Goal: Task Accomplishment & Management: Use online tool/utility

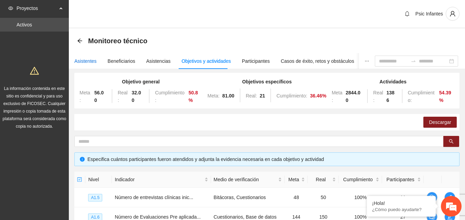
click at [85, 58] on div "Asistentes" at bounding box center [85, 61] width 22 height 8
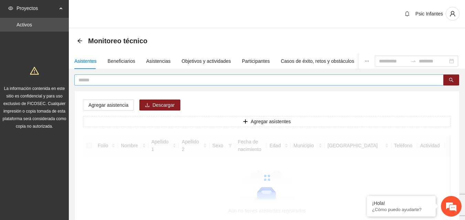
click at [118, 81] on input "text" at bounding box center [255, 80] width 355 height 8
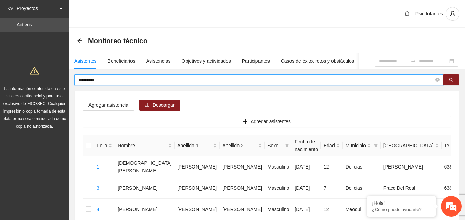
type input "********"
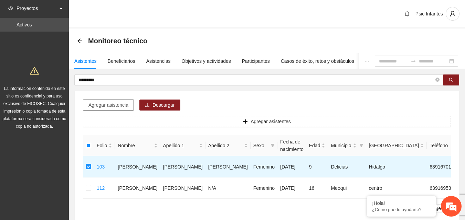
click at [100, 109] on span "Agregar asistencia" at bounding box center [108, 105] width 40 height 8
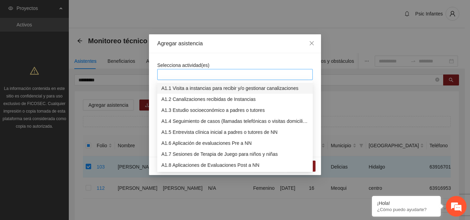
click at [201, 76] on div at bounding box center [235, 75] width 152 height 8
click at [195, 155] on div "A1.7 Sesiones de Terapia de Juego para niños y niñas" at bounding box center [234, 155] width 147 height 8
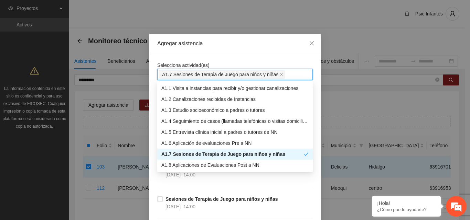
click at [231, 47] on div "Agregar asistencia" at bounding box center [234, 44] width 155 height 8
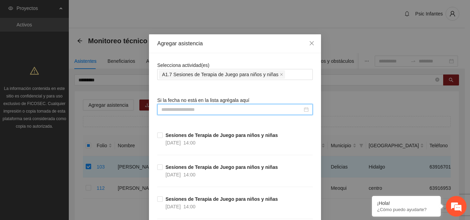
click at [205, 107] on input at bounding box center [231, 110] width 141 height 8
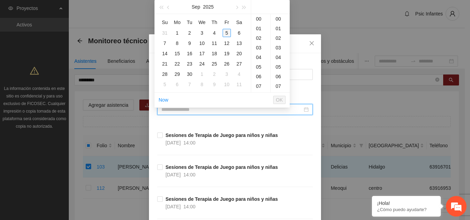
click at [228, 33] on div "5" at bounding box center [227, 33] width 8 height 8
click at [259, 28] on div "16" at bounding box center [260, 29] width 19 height 10
click at [277, 20] on div "00" at bounding box center [280, 19] width 19 height 10
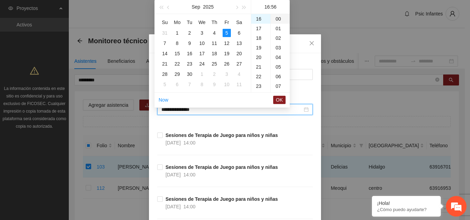
type input "**********"
click at [274, 102] on button "OK" at bounding box center [279, 100] width 12 height 8
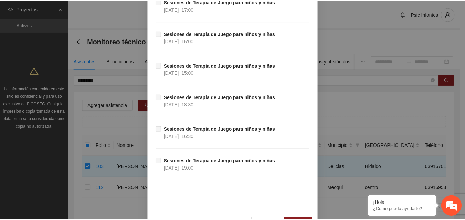
scroll to position [6009, 0]
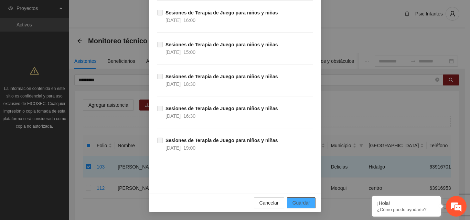
click at [311, 205] on button "Guardar" at bounding box center [301, 203] width 29 height 11
